Goal: Find specific page/section: Find specific page/section

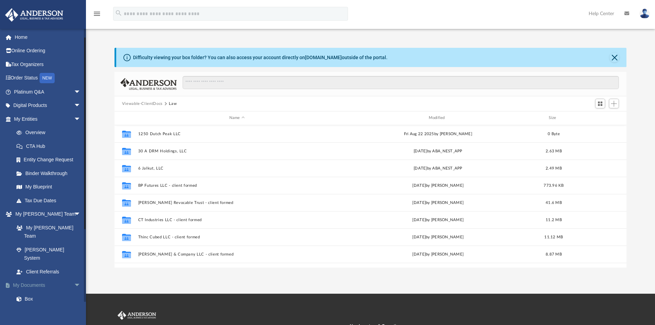
scroll to position [69, 0]
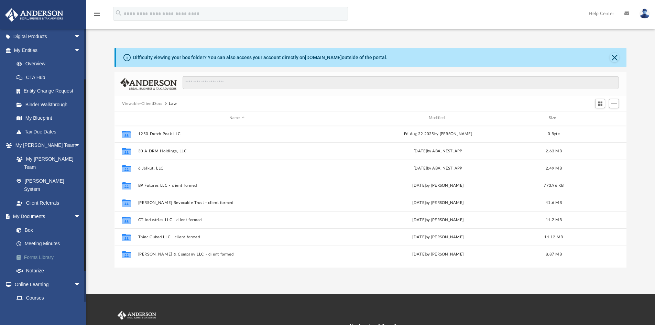
click at [45, 250] on link "Forms Library" at bounding box center [50, 257] width 81 height 14
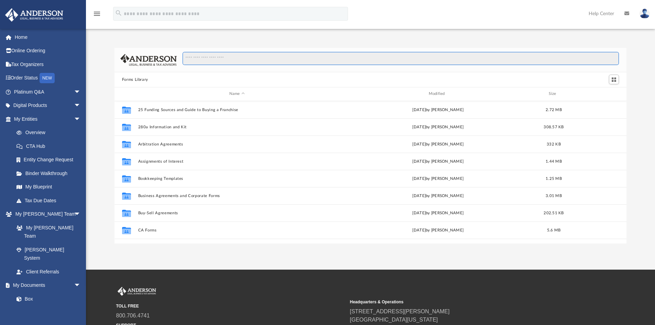
click at [228, 57] on input "Search files and folders" at bounding box center [401, 58] width 436 height 13
type input "**********"
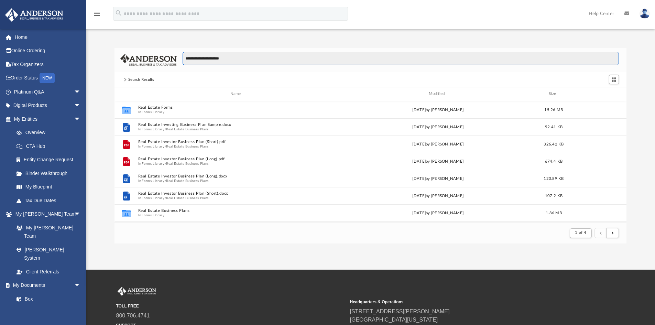
scroll to position [130, 507]
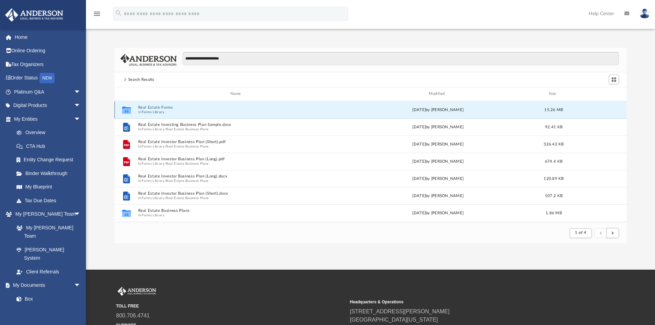
click at [164, 107] on button "Real Estate Forms" at bounding box center [237, 107] width 198 height 4
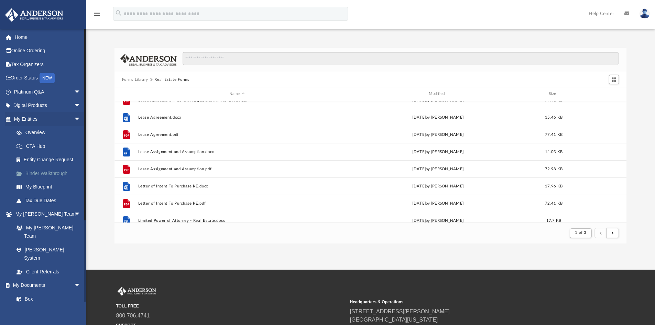
scroll to position [291, 0]
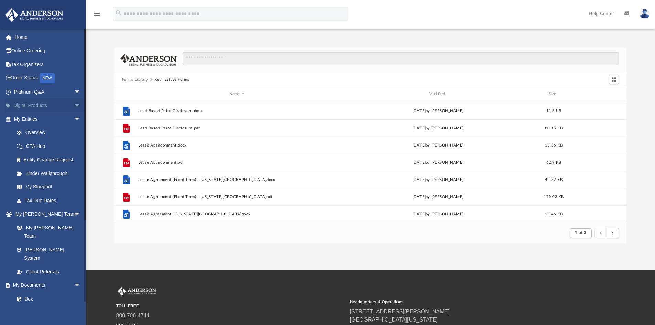
click at [74, 105] on span "arrow_drop_down" at bounding box center [81, 106] width 14 height 14
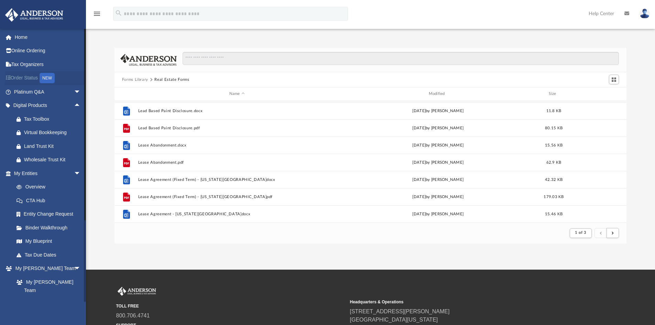
click at [27, 80] on link "Order Status NEW" at bounding box center [48, 78] width 86 height 14
click at [20, 39] on link "Home" at bounding box center [48, 37] width 86 height 14
